Goal: Task Accomplishment & Management: Use online tool/utility

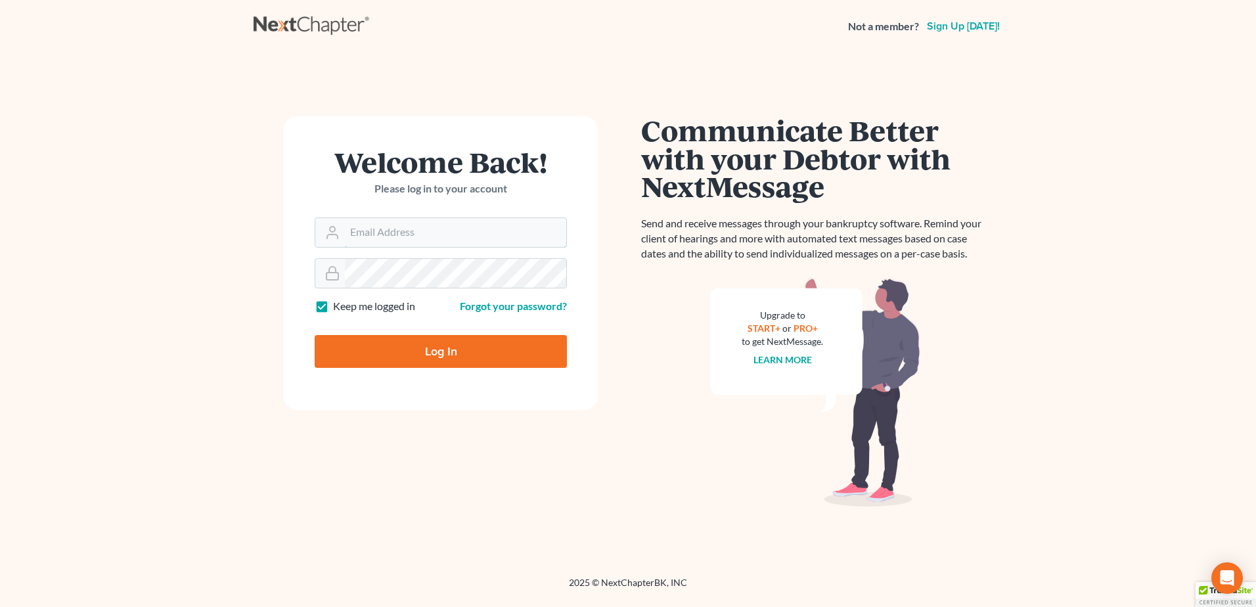
type input "[EMAIL_ADDRESS][DOMAIN_NAME]"
click at [513, 342] on input "Log In" at bounding box center [441, 351] width 252 height 33
type input "Thinking..."
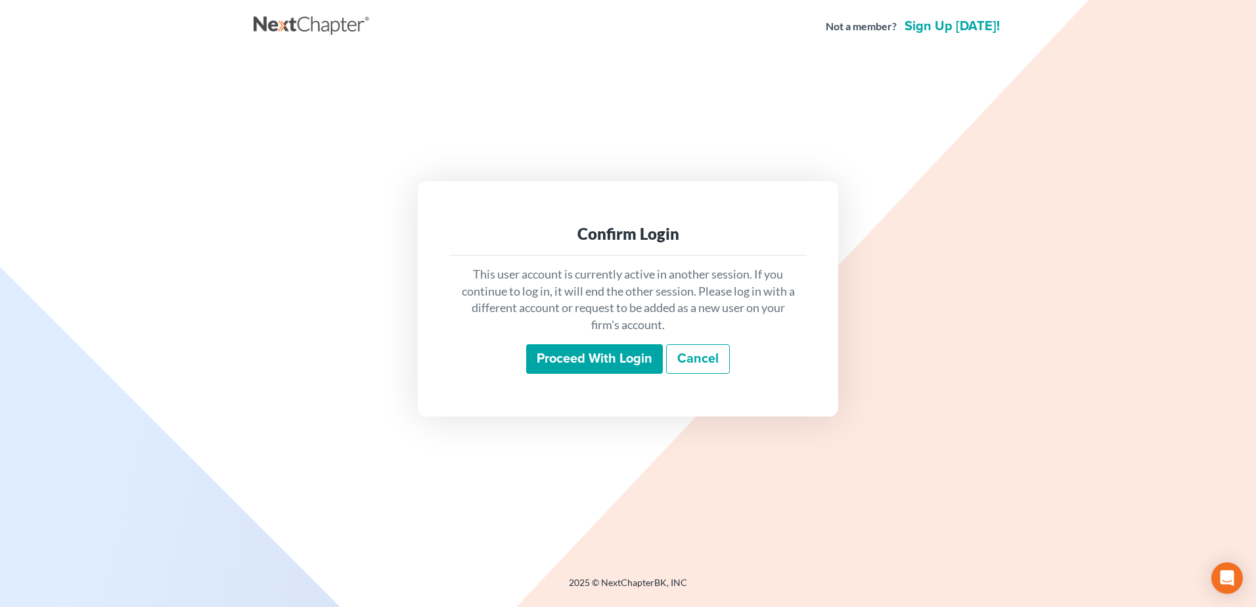
click at [555, 355] on input "Proceed with login" at bounding box center [594, 359] width 137 height 30
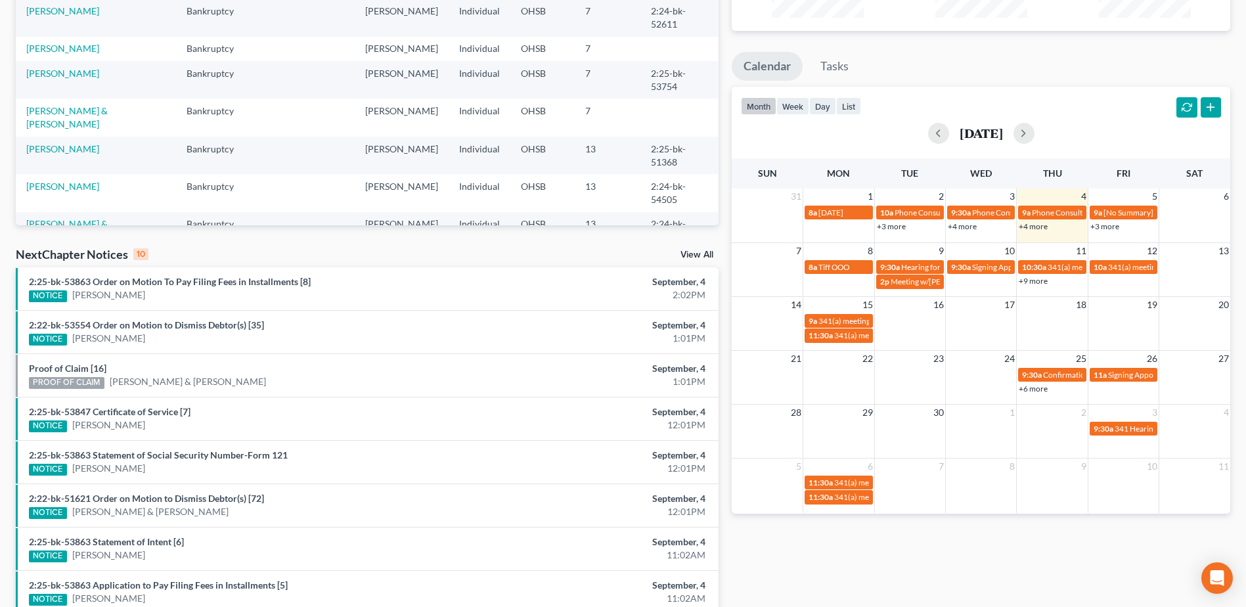
scroll to position [263, 0]
